Goal: Task Accomplishment & Management: Use online tool/utility

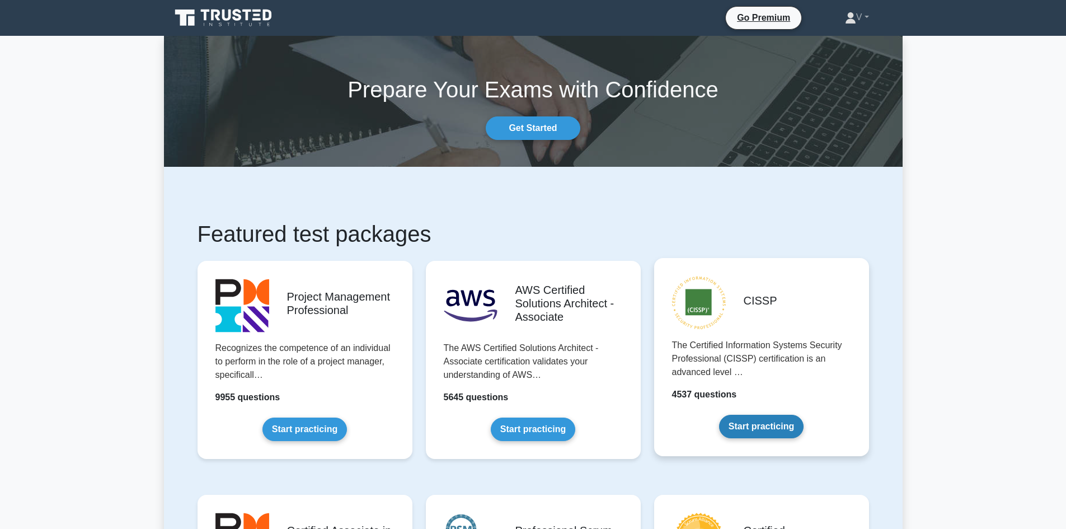
click at [742, 423] on link "Start practicing" at bounding box center [761, 425] width 84 height 23
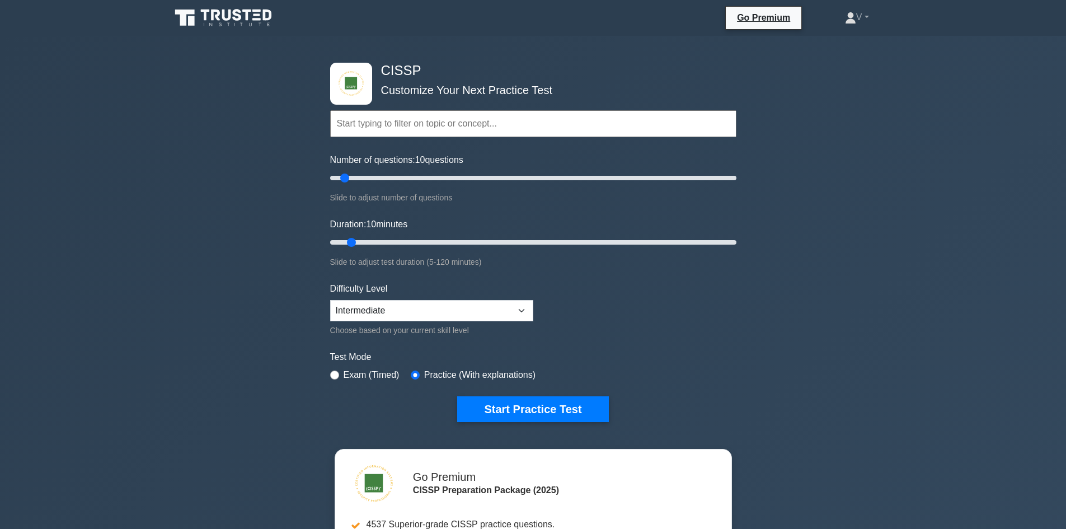
click at [544, 121] on input "text" at bounding box center [533, 123] width 406 height 27
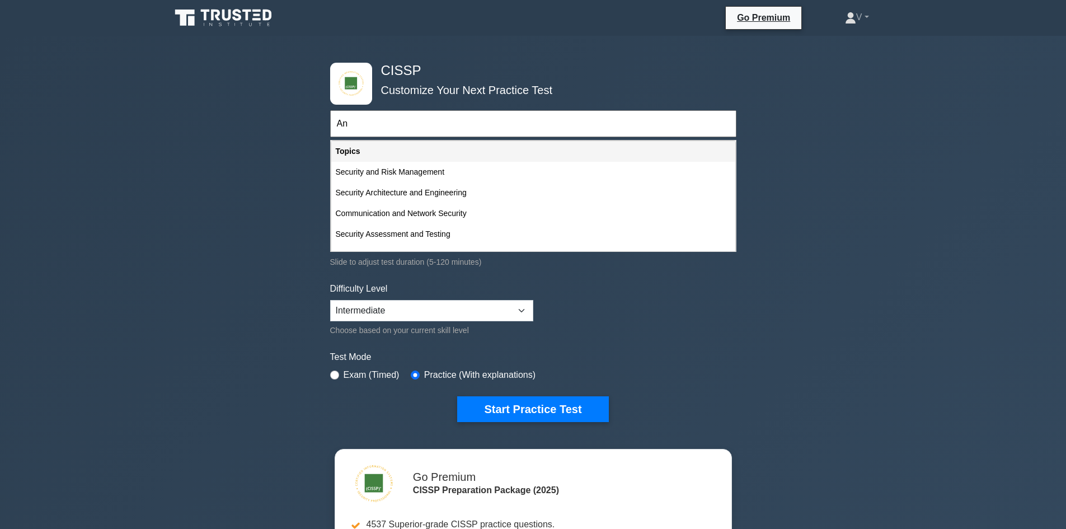
type input "A"
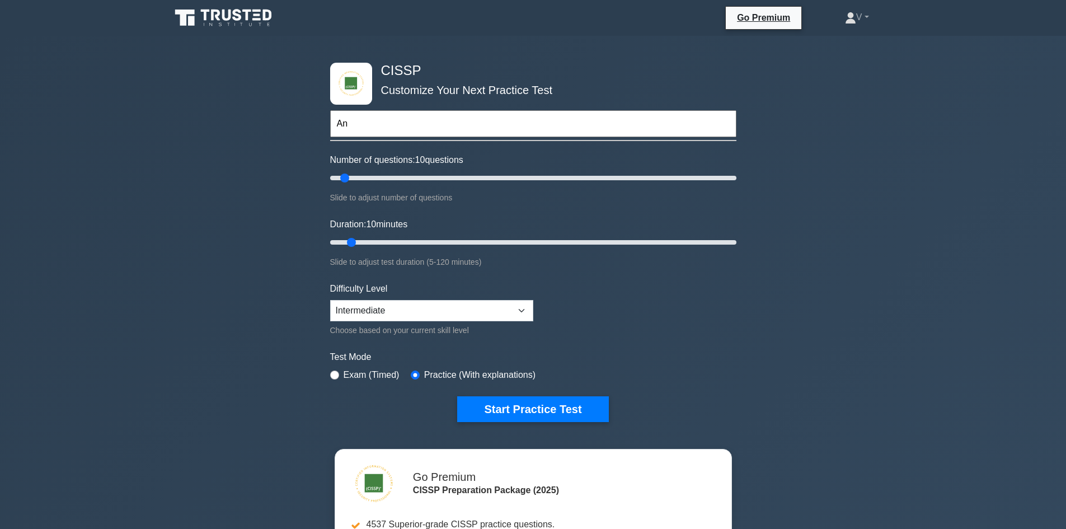
type input "A"
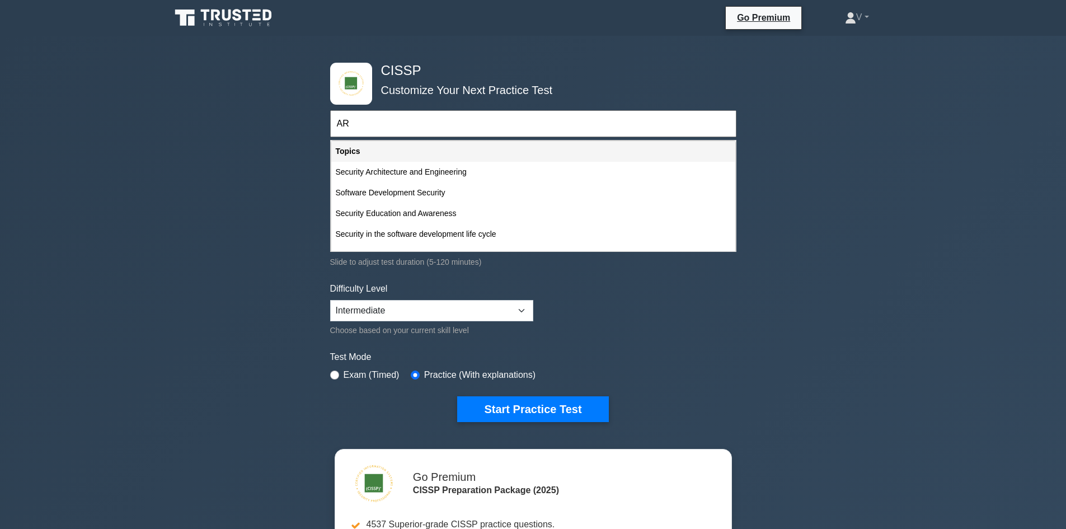
type input "A"
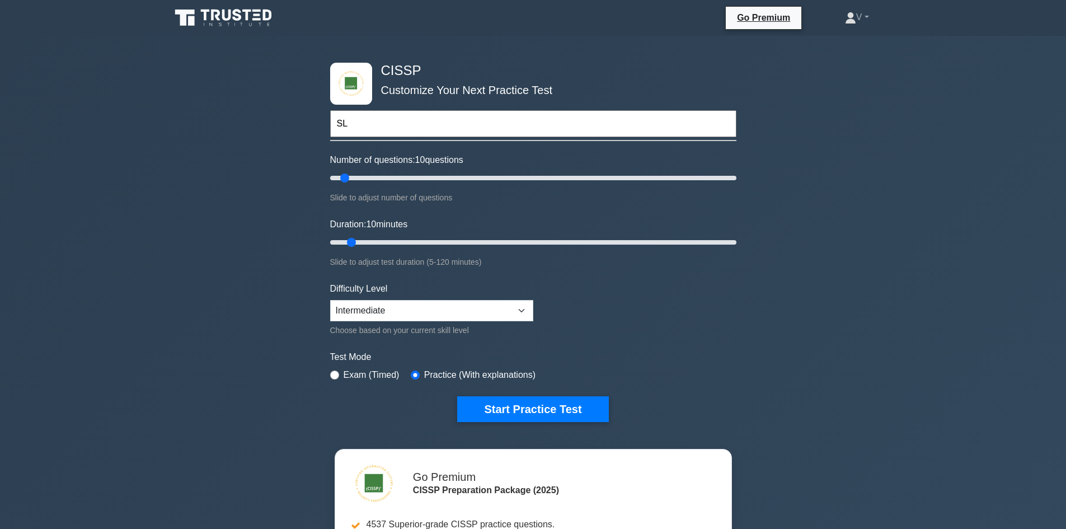
type input "S"
type input "calculation"
drag, startPoint x: 409, startPoint y: 245, endPoint x: 861, endPoint y: 245, distance: 451.9
type input "120"
click at [736, 245] on input "Duration: 120 minutes" at bounding box center [533, 241] width 406 height 13
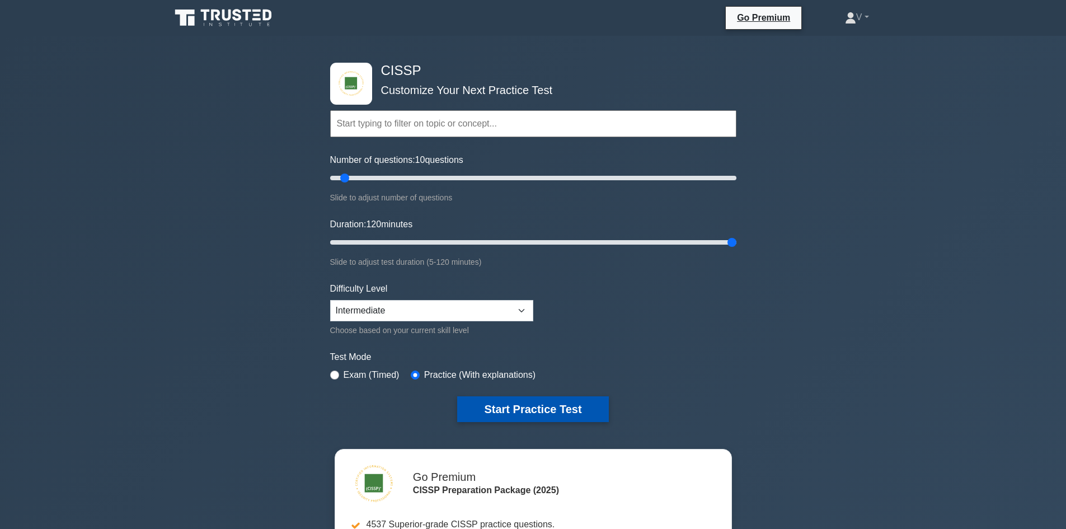
click at [543, 414] on button "Start Practice Test" at bounding box center [532, 409] width 151 height 26
click at [602, 121] on input "text" at bounding box center [533, 123] width 406 height 27
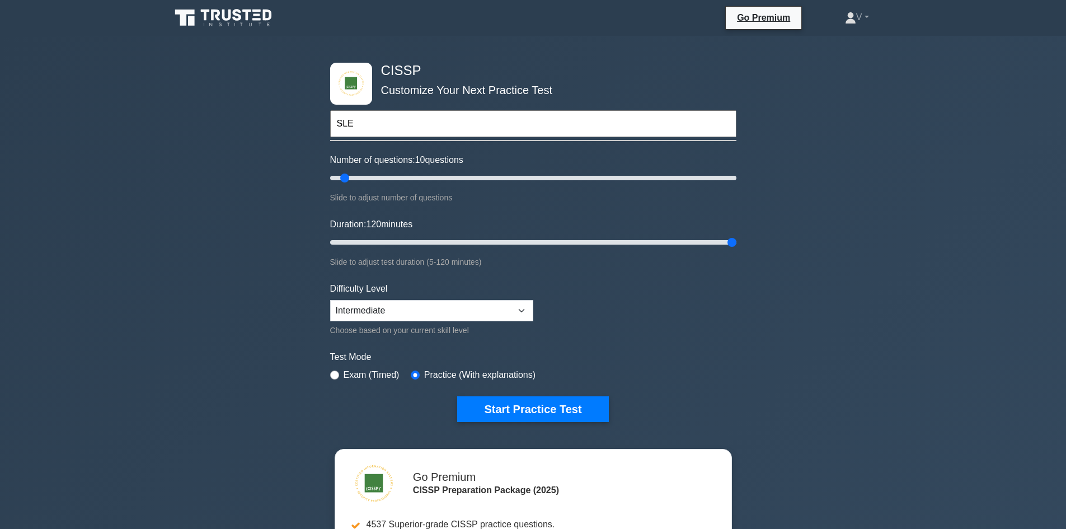
type input "SLE"
click at [457, 396] on button "Start Practice Test" at bounding box center [532, 409] width 151 height 26
